Goal: Use online tool/utility: Utilize a website feature to perform a specific function

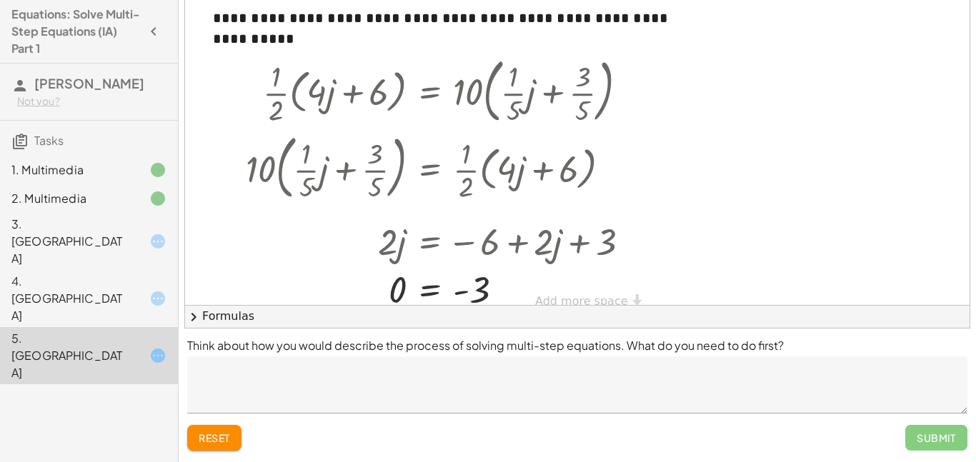
scroll to position [18, 0]
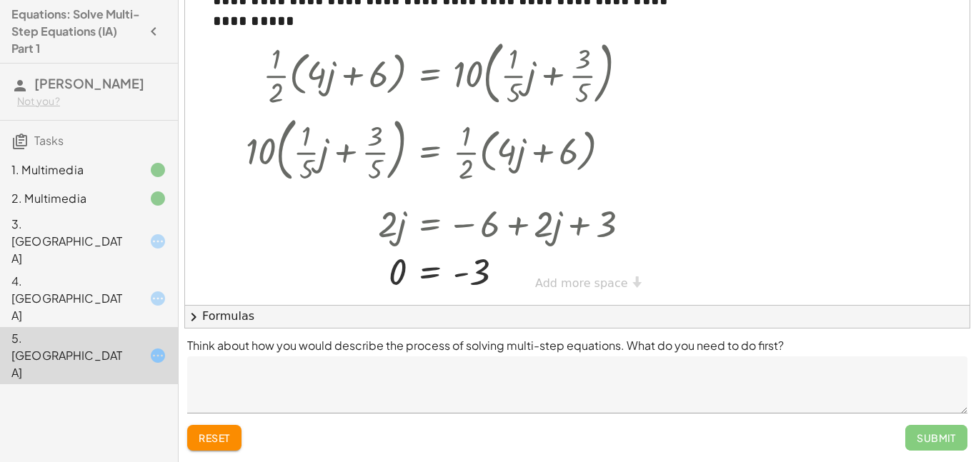
click at [161, 347] on icon at bounding box center [157, 355] width 17 height 17
click at [420, 272] on div at bounding box center [444, 272] width 410 height 47
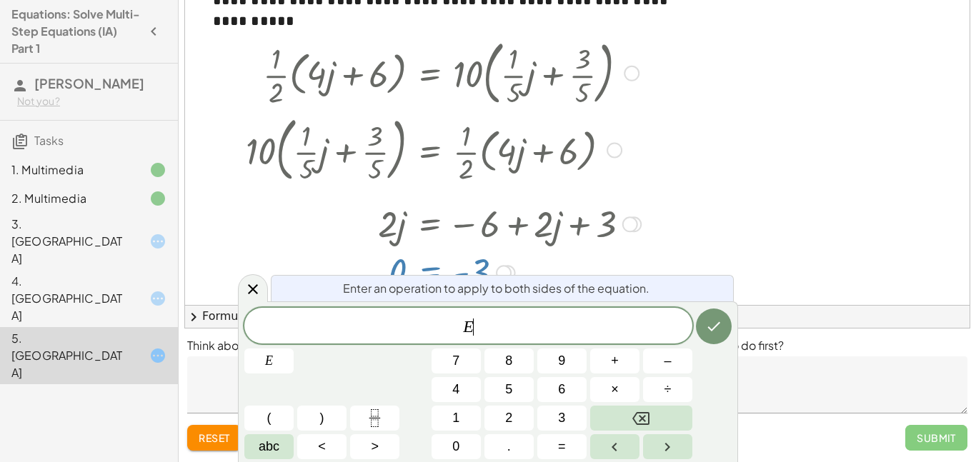
scroll to position [1, 0]
click at [718, 142] on div at bounding box center [577, 138] width 785 height 332
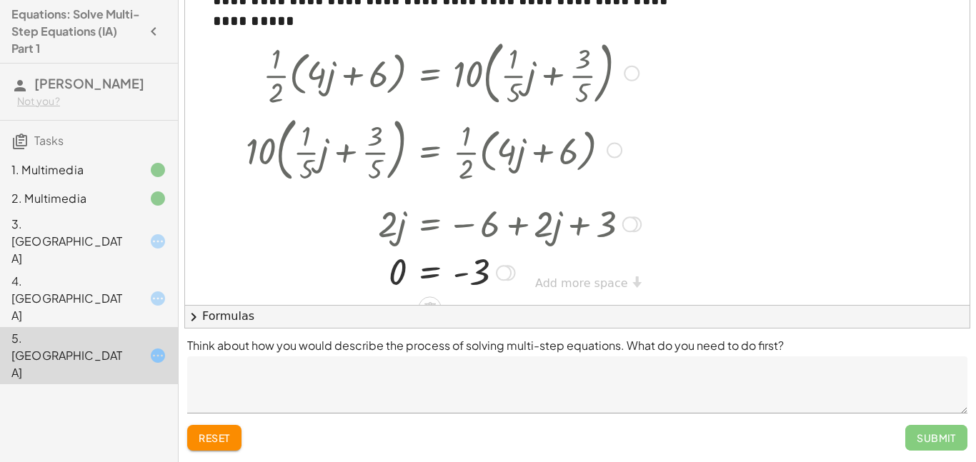
scroll to position [32, 0]
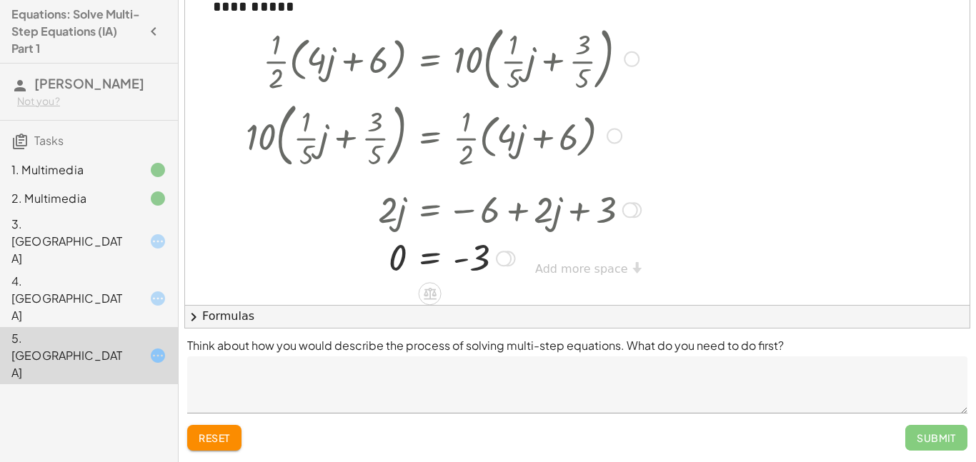
click at [459, 260] on div at bounding box center [444, 257] width 410 height 47
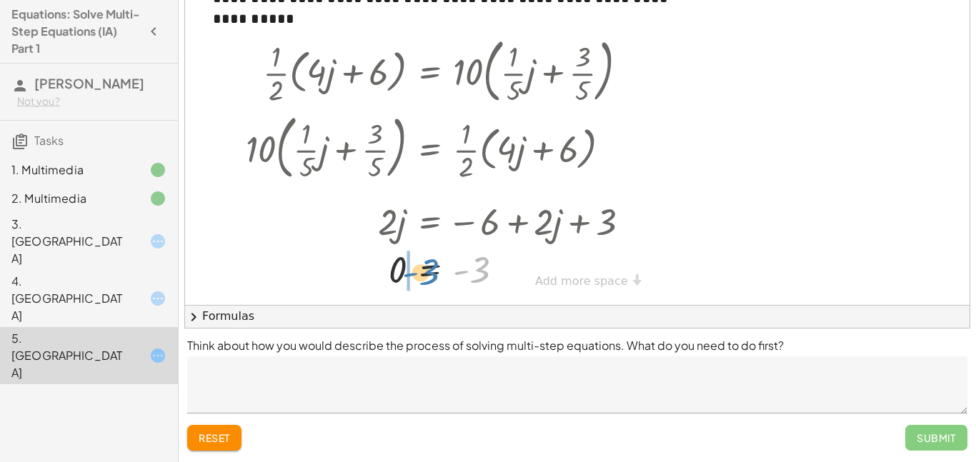
drag, startPoint x: 492, startPoint y: 258, endPoint x: 442, endPoint y: 260, distance: 50.1
click at [442, 260] on div at bounding box center [444, 270] width 410 height 47
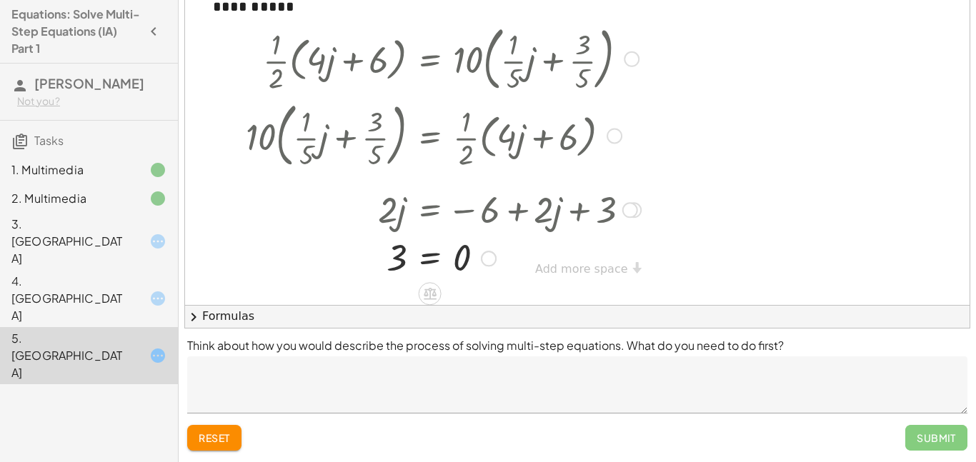
click at [432, 262] on div at bounding box center [444, 257] width 410 height 47
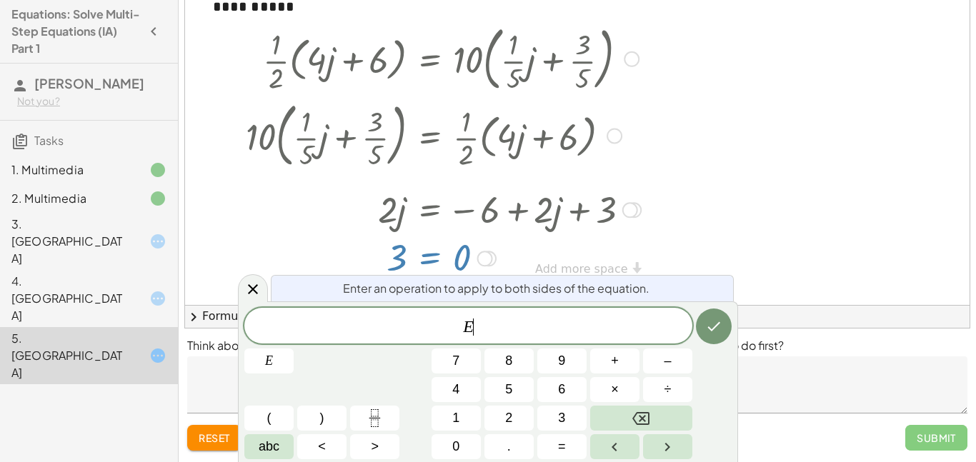
scroll to position [2, 0]
click at [632, 239] on div at bounding box center [444, 257] width 410 height 47
click at [698, 317] on button "Done" at bounding box center [714, 327] width 36 height 36
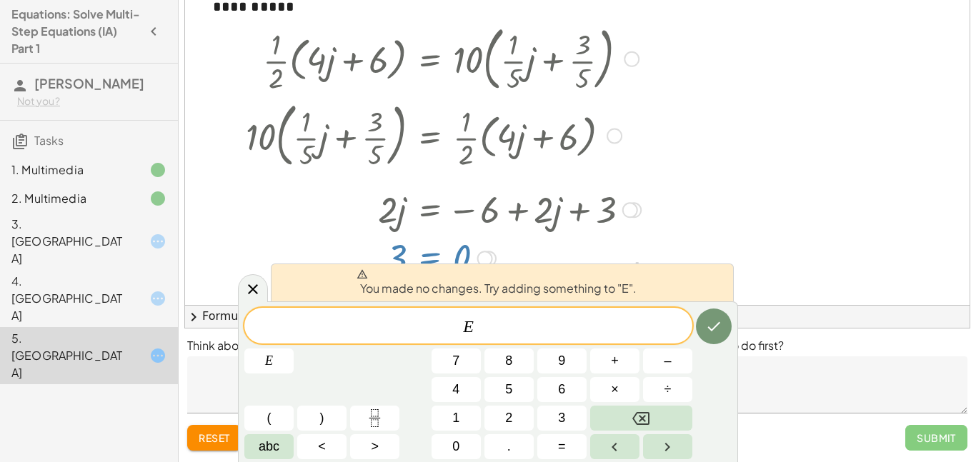
click at [719, 344] on div at bounding box center [714, 326] width 36 height 37
click at [583, 380] on button "6" at bounding box center [562, 389] width 49 height 25
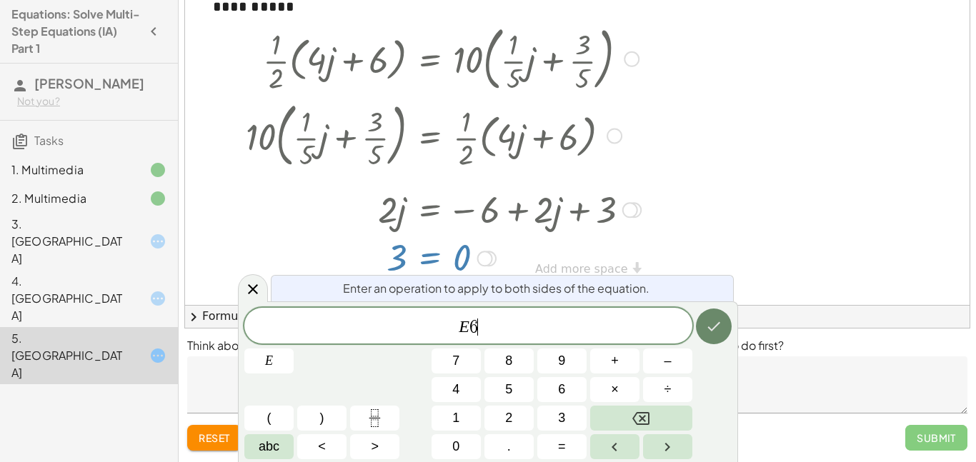
click at [702, 330] on button "Done" at bounding box center [714, 327] width 36 height 36
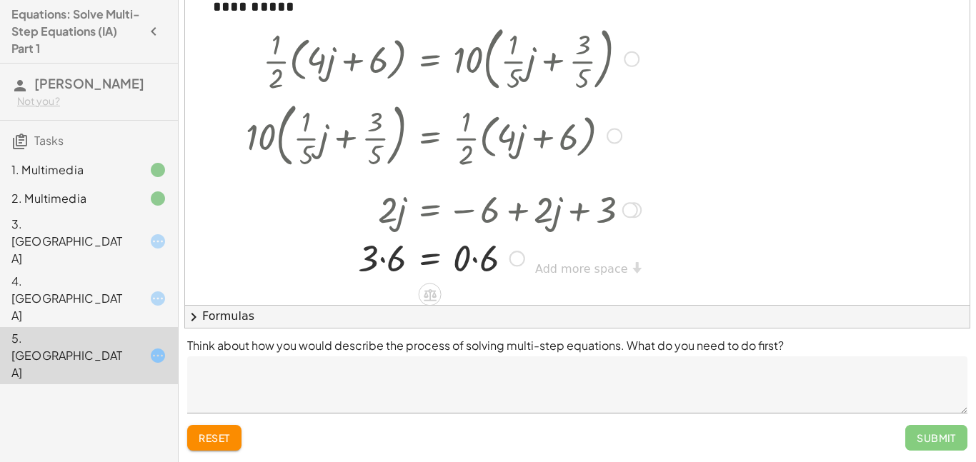
click at [382, 262] on div at bounding box center [444, 257] width 410 height 49
click at [479, 259] on div at bounding box center [444, 257] width 410 height 49
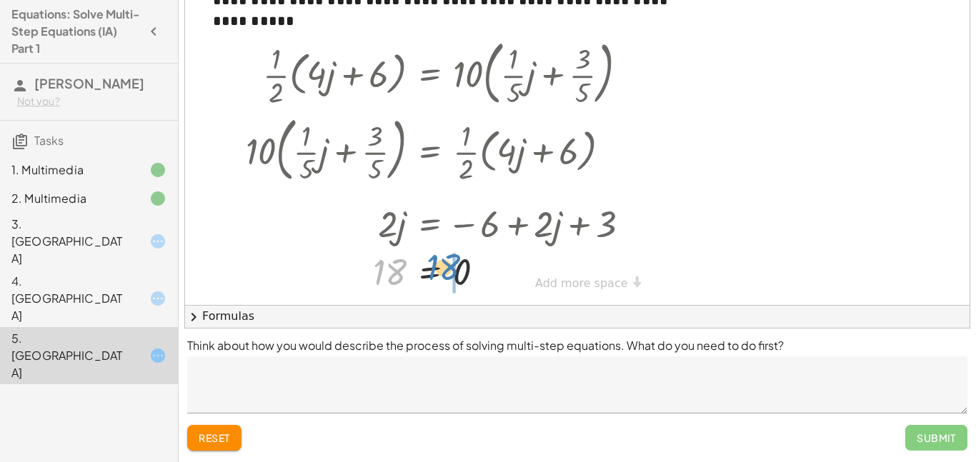
scroll to position [18, 0]
drag, startPoint x: 392, startPoint y: 257, endPoint x: 465, endPoint y: 257, distance: 73.6
click at [465, 257] on div at bounding box center [444, 272] width 410 height 47
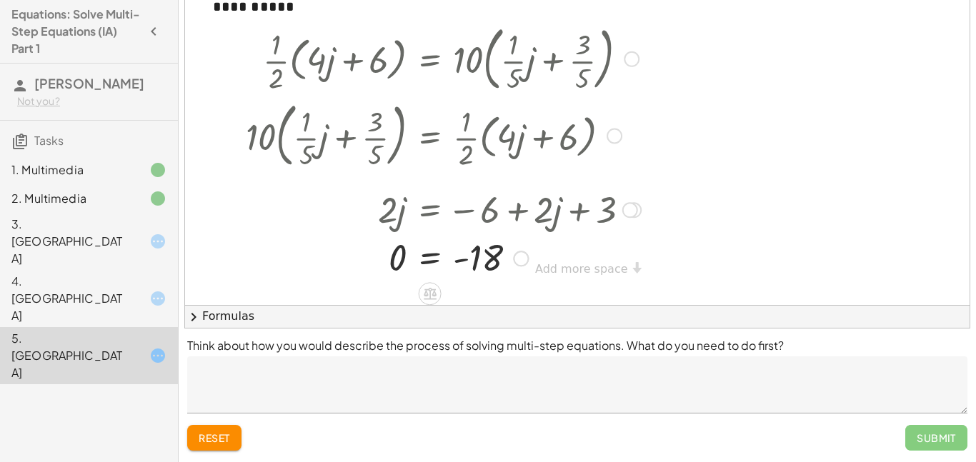
click at [457, 258] on div at bounding box center [444, 257] width 410 height 47
click at [463, 258] on div at bounding box center [444, 257] width 410 height 47
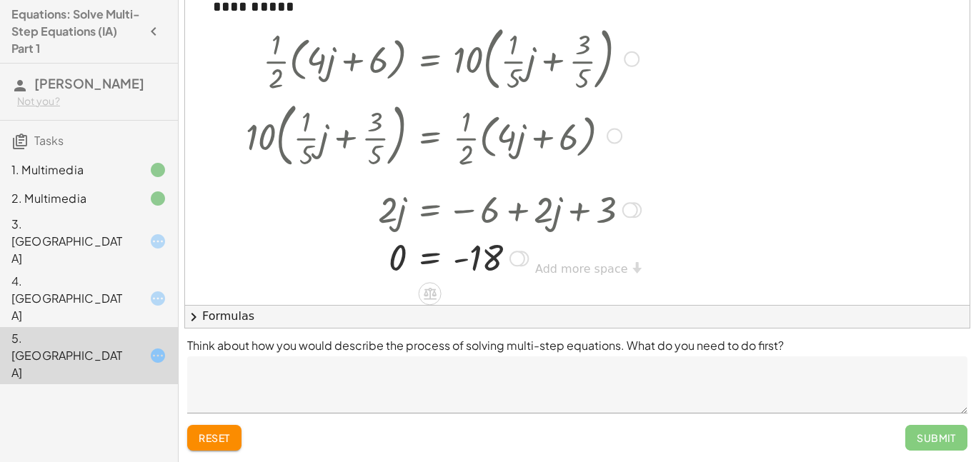
click at [463, 258] on div at bounding box center [444, 257] width 410 height 47
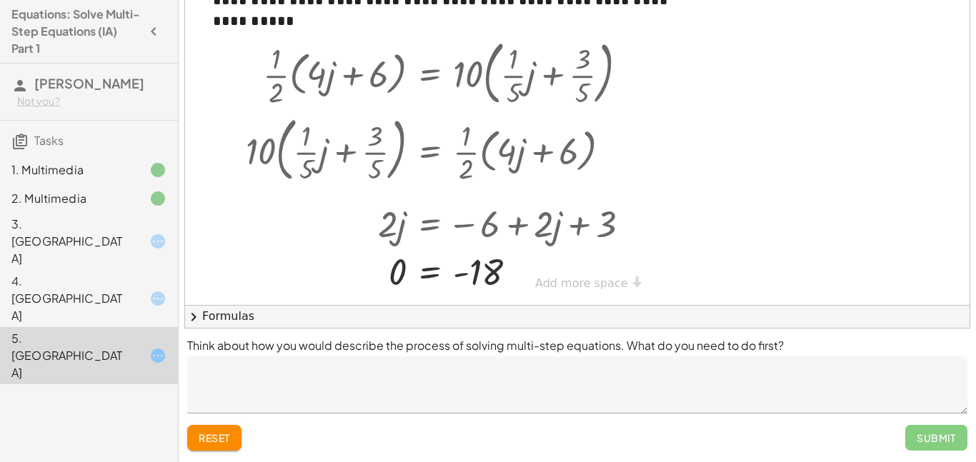
click at [935, 427] on div "Submit" at bounding box center [937, 438] width 62 height 26
